Goal: Task Accomplishment & Management: Manage account settings

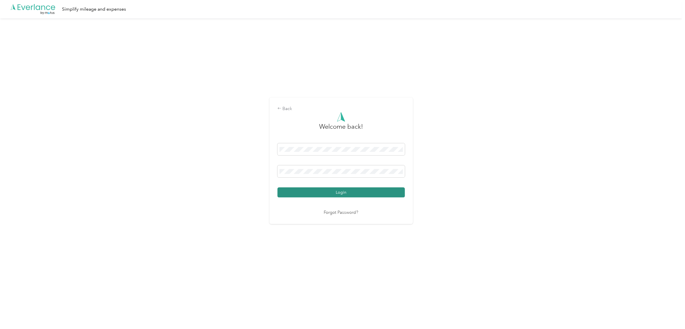
click at [378, 193] on button "Login" at bounding box center [340, 193] width 127 height 10
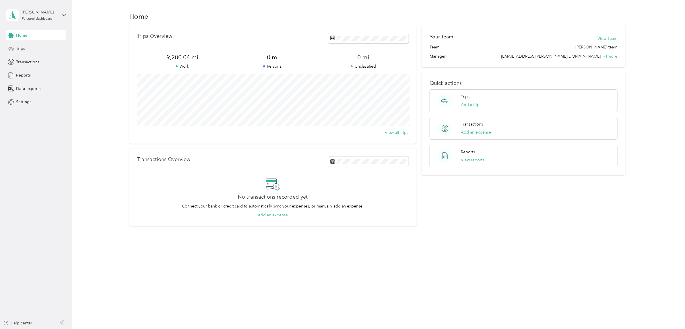
click at [20, 48] on span "Trips" at bounding box center [20, 49] width 9 height 6
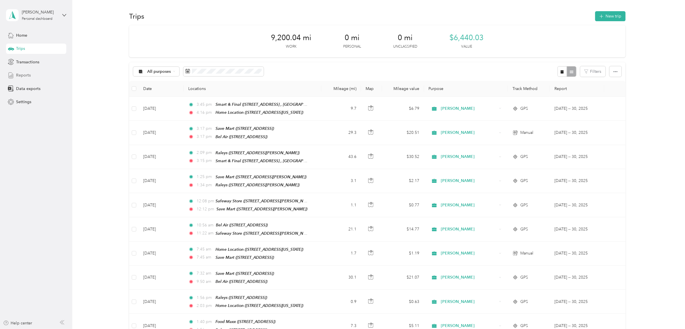
click at [29, 76] on span "Reports" at bounding box center [23, 75] width 15 height 6
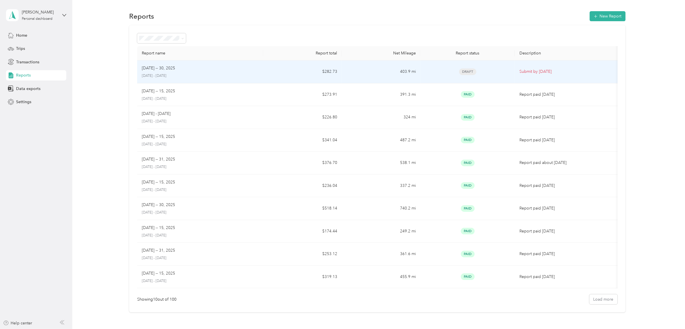
click at [217, 72] on div "[DATE] -- 30, [DATE] - [DATE]" at bounding box center [200, 71] width 117 height 13
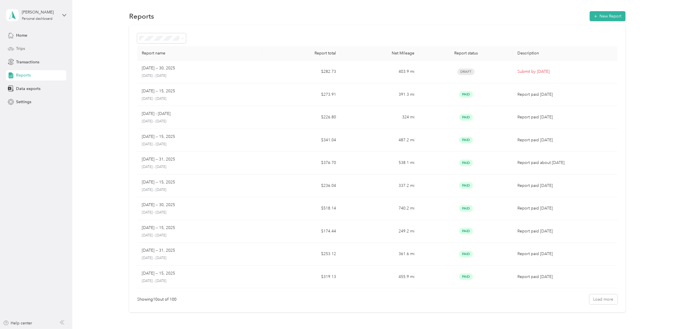
click at [20, 47] on span "Trips" at bounding box center [20, 49] width 9 height 6
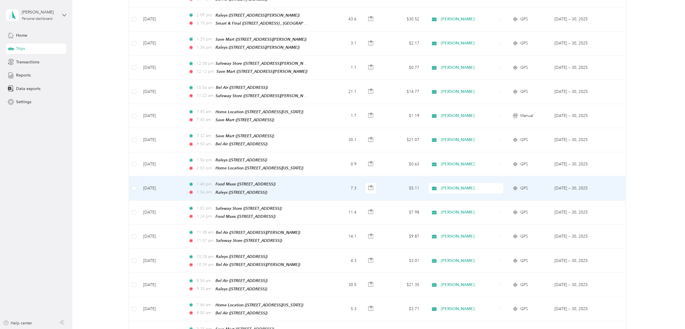
scroll to position [143, 0]
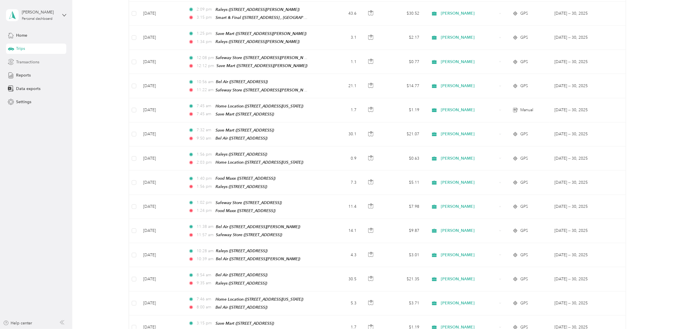
click at [33, 60] on span "Transactions" at bounding box center [27, 62] width 23 height 6
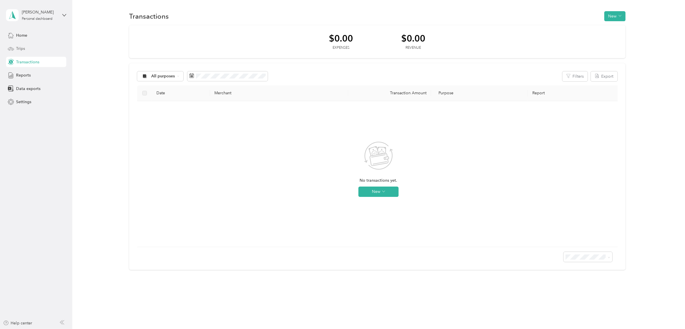
click at [22, 48] on span "Trips" at bounding box center [20, 49] width 9 height 6
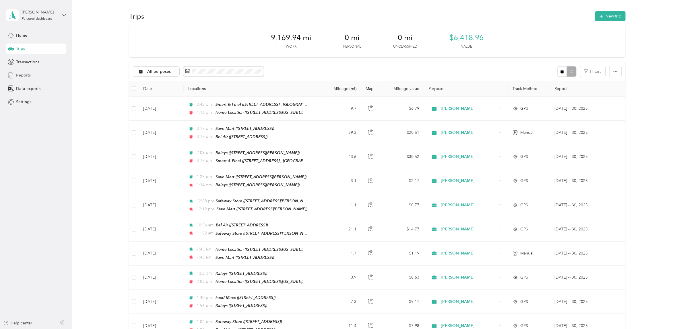
click at [26, 74] on span "Reports" at bounding box center [23, 75] width 15 height 6
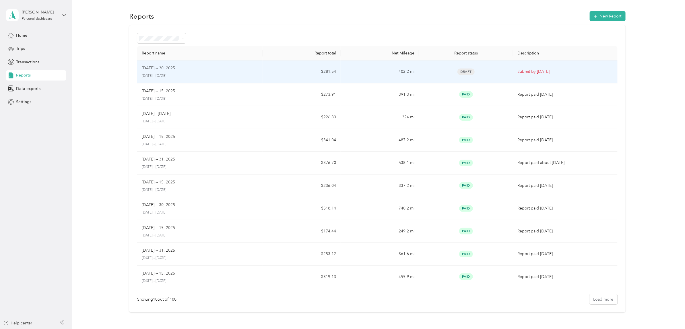
click at [234, 73] on div "[DATE] -- 30, [DATE] - [DATE]" at bounding box center [200, 71] width 116 height 13
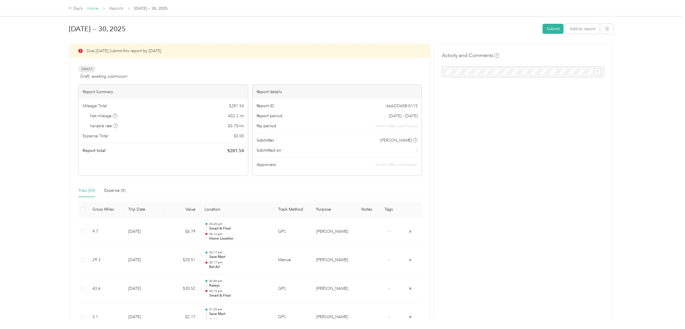
click at [94, 7] on link "Home" at bounding box center [92, 8] width 11 height 5
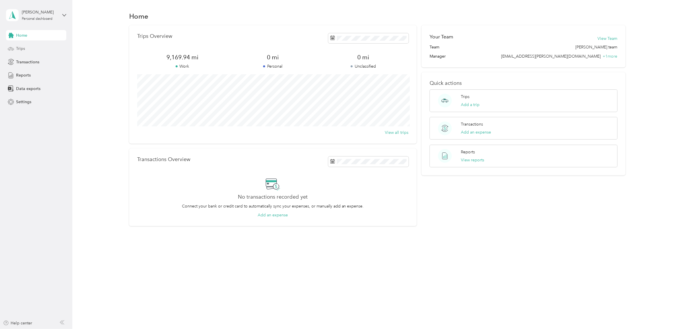
click at [22, 47] on span "Trips" at bounding box center [20, 49] width 9 height 6
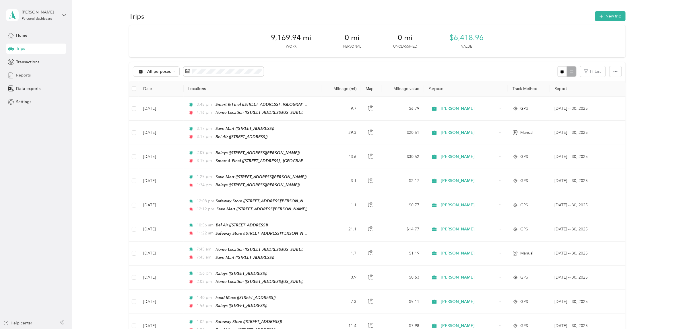
click at [27, 76] on span "Reports" at bounding box center [23, 75] width 15 height 6
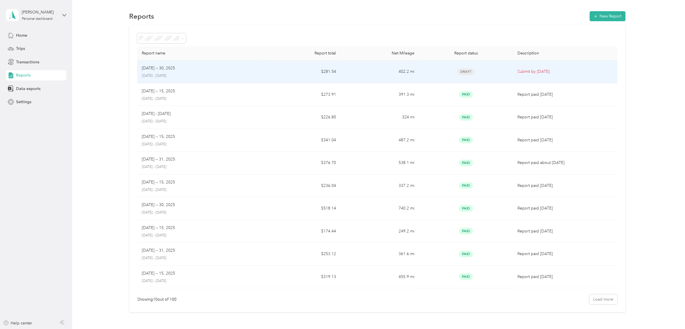
click at [194, 72] on div "[DATE] -- 30, [DATE] - [DATE]" at bounding box center [200, 71] width 116 height 13
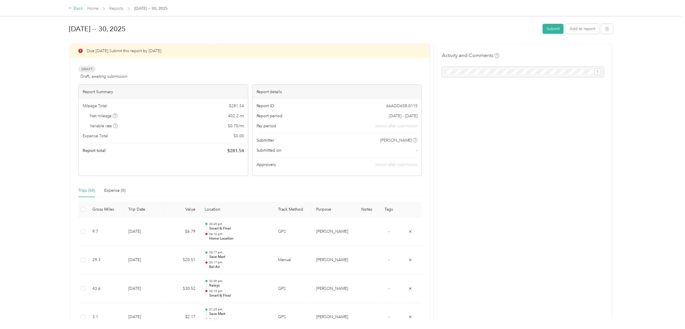
click at [79, 7] on div "Back" at bounding box center [76, 8] width 15 height 7
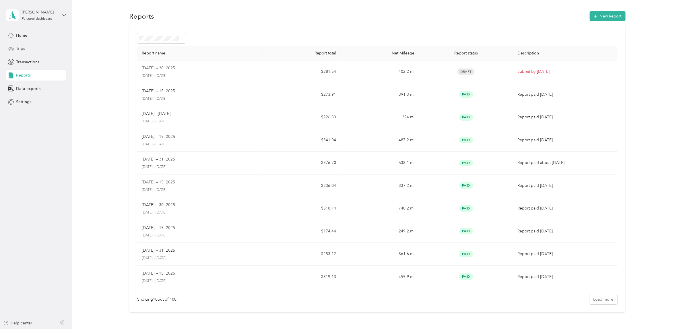
click at [21, 48] on span "Trips" at bounding box center [20, 49] width 9 height 6
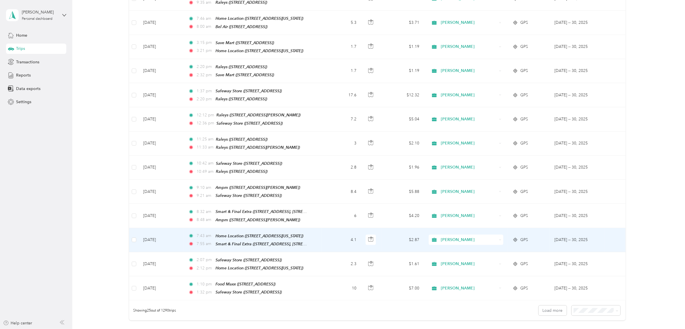
scroll to position [430, 0]
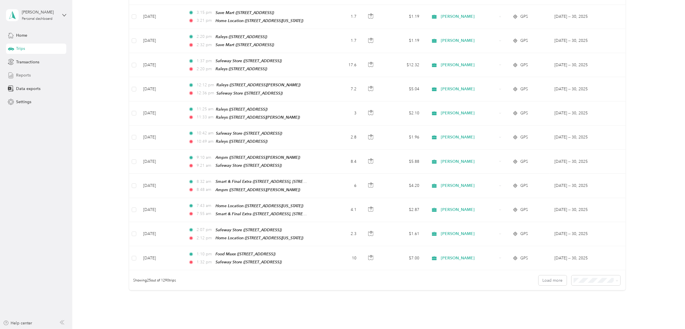
click at [26, 75] on span "Reports" at bounding box center [23, 75] width 15 height 6
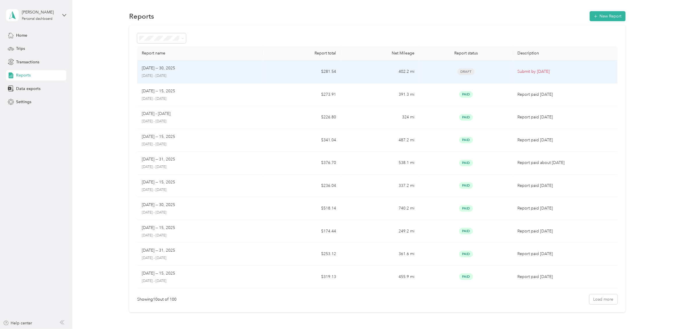
click at [214, 68] on div "[DATE] -- 30, 2025" at bounding box center [200, 68] width 116 height 6
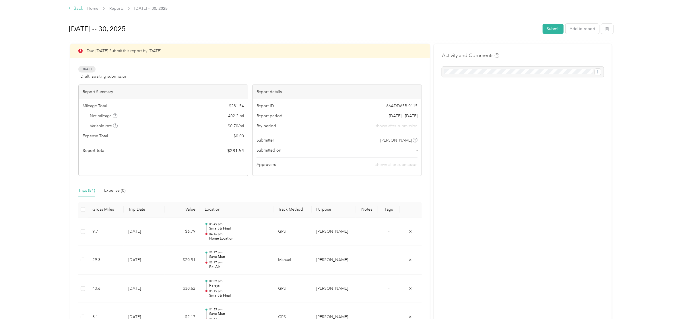
click at [74, 8] on div "Back" at bounding box center [76, 8] width 15 height 7
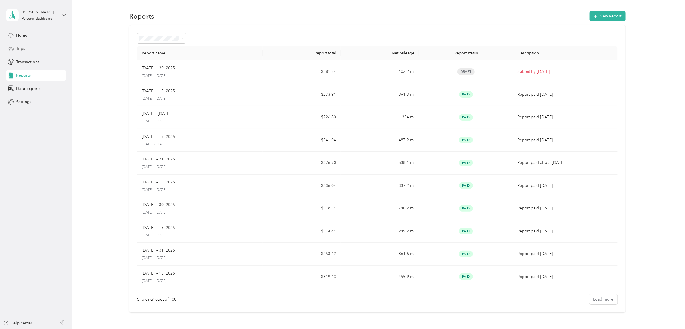
click at [21, 48] on span "Trips" at bounding box center [20, 49] width 9 height 6
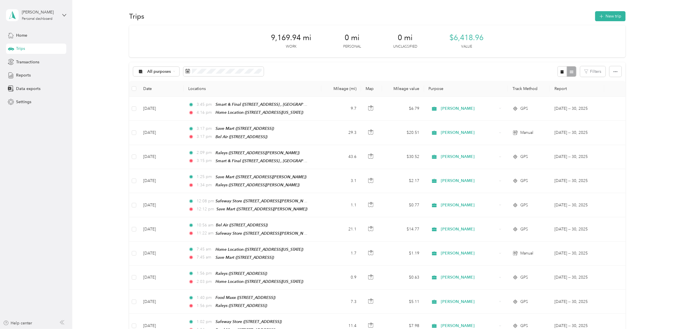
click at [33, 48] on div "Trips" at bounding box center [36, 49] width 60 height 10
click at [28, 75] on span "Reports" at bounding box center [23, 75] width 15 height 6
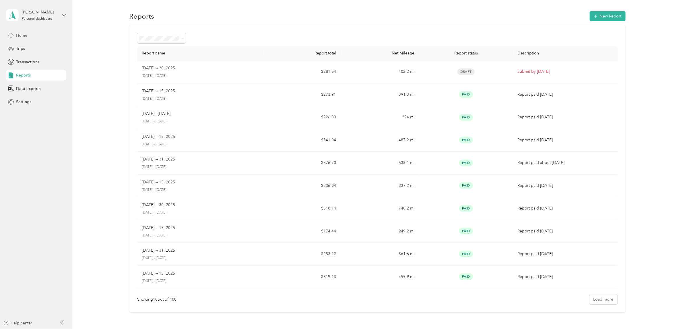
click at [25, 35] on span "Home" at bounding box center [21, 35] width 11 height 6
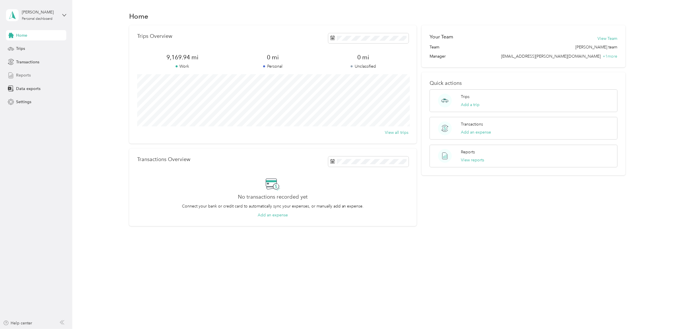
click at [22, 75] on span "Reports" at bounding box center [23, 75] width 15 height 6
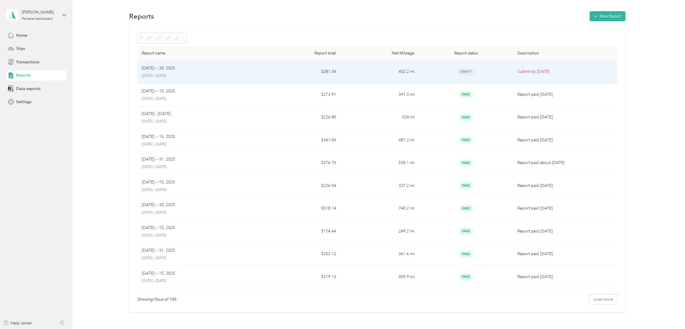
click at [267, 71] on td "$281.54" at bounding box center [301, 72] width 78 height 23
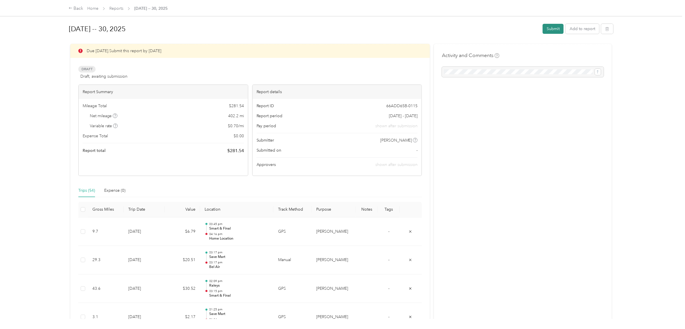
click at [553, 25] on button "Submit" at bounding box center [552, 29] width 21 height 10
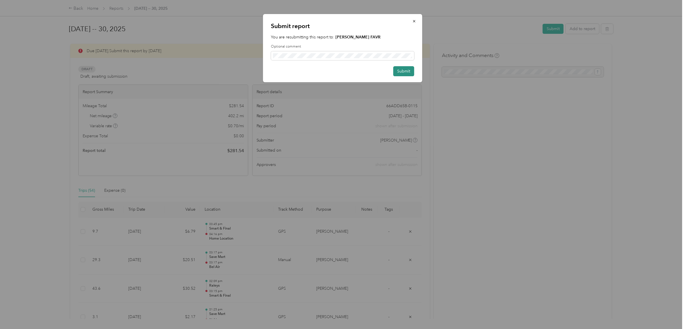
click at [407, 71] on button "Submit" at bounding box center [403, 71] width 21 height 10
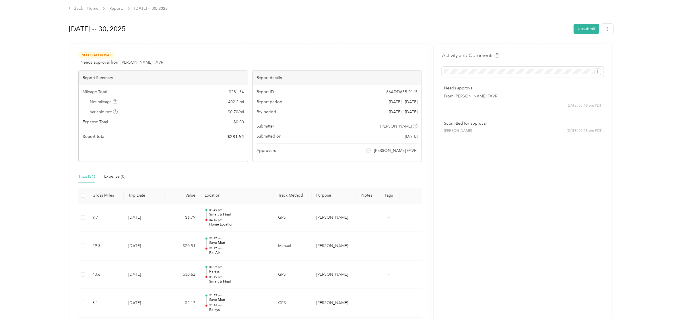
drag, startPoint x: 683, startPoint y: 1, endPoint x: 635, endPoint y: 290, distance: 293.8
click at [635, 290] on div "Back Home Reports [DATE] -- 30, [DATE] -- 30, 2025 Unsubmit Needs Approval Need…" at bounding box center [341, 164] width 682 height 329
